Goal: Find contact information: Find contact information

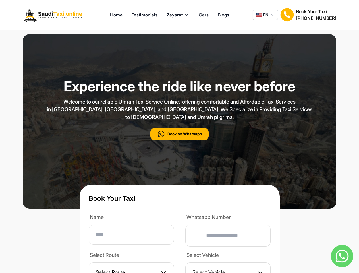
type input "**"
click at [179, 121] on p "Welcome to our reliable Umrah Taxi Service Online, offering comfortable and Aff…" at bounding box center [179, 109] width 284 height 23
click at [178, 15] on button "Zayarat" at bounding box center [177, 14] width 23 height 7
click at [265, 15] on span "EN" at bounding box center [265, 15] width 5 height 6
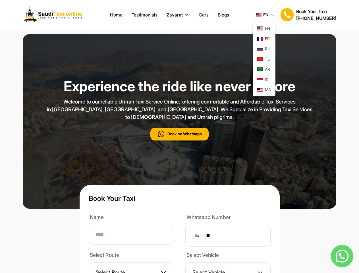
click at [287, 15] on img at bounding box center [287, 15] width 14 height 14
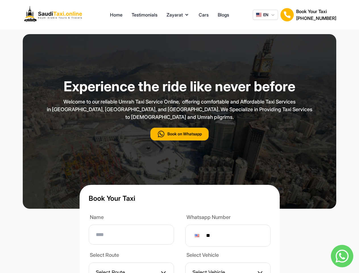
click at [316, 15] on h2 "[PHONE_NUMBER]" at bounding box center [316, 18] width 40 height 7
click at [179, 140] on button "Book on Whatsapp" at bounding box center [179, 133] width 58 height 13
click at [342, 255] on img at bounding box center [341, 255] width 22 height 22
click at [199, 237] on div at bounding box center [196, 235] width 5 height 3
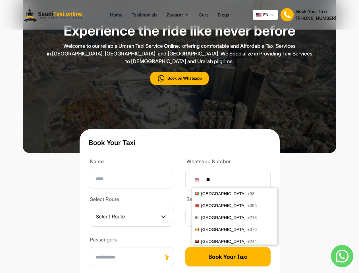
scroll to position [2360, 0]
